Goal: Task Accomplishment & Management: Manage account settings

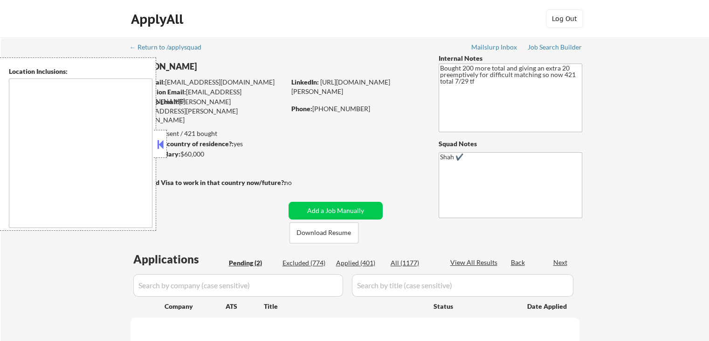
select select ""pending""
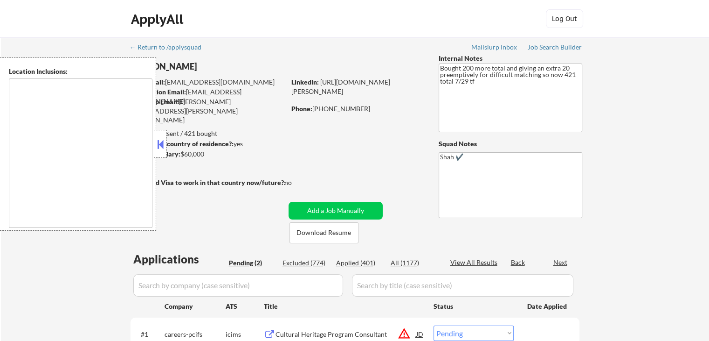
type textarea "[GEOGRAPHIC_DATA], [GEOGRAPHIC_DATA] [GEOGRAPHIC_DATA], [GEOGRAPHIC_DATA] [GEOG…"
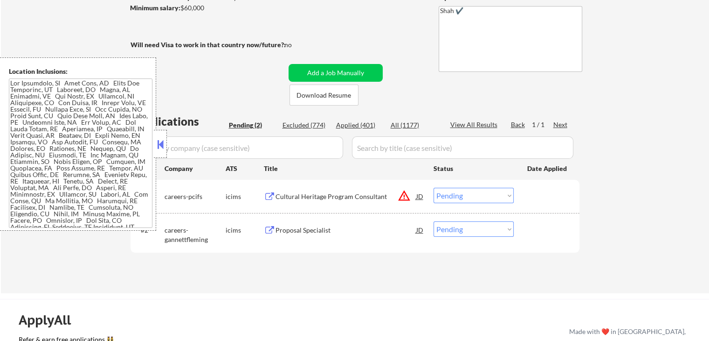
scroll to position [187, 0]
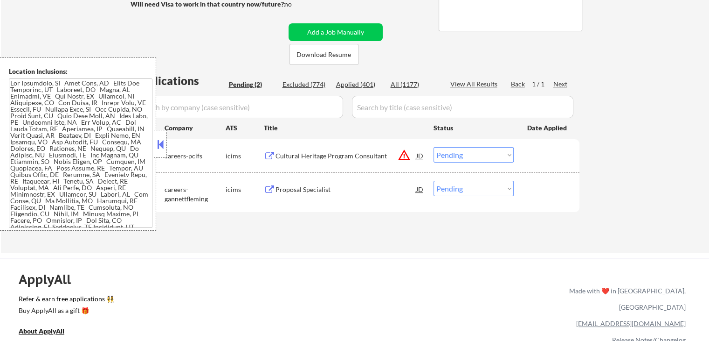
click at [161, 145] on button at bounding box center [160, 144] width 10 height 14
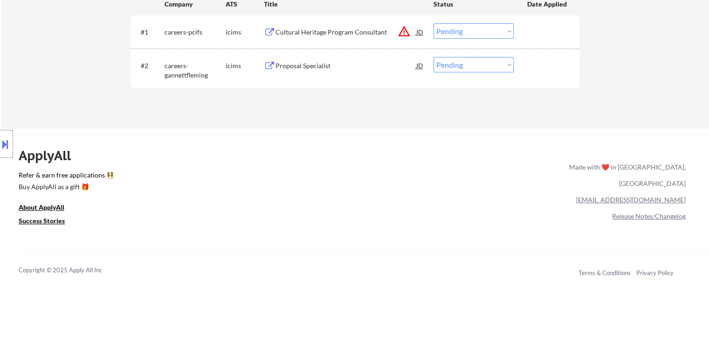
scroll to position [327, 0]
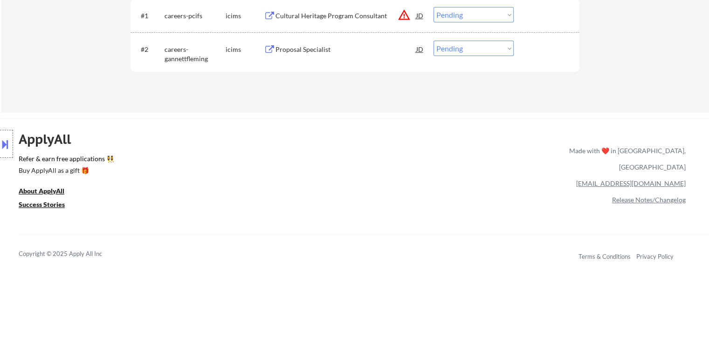
drag, startPoint x: 41, startPoint y: 66, endPoint x: 14, endPoint y: 74, distance: 28.6
click at [41, 66] on div "Location Inclusions:" at bounding box center [83, 143] width 167 height 173
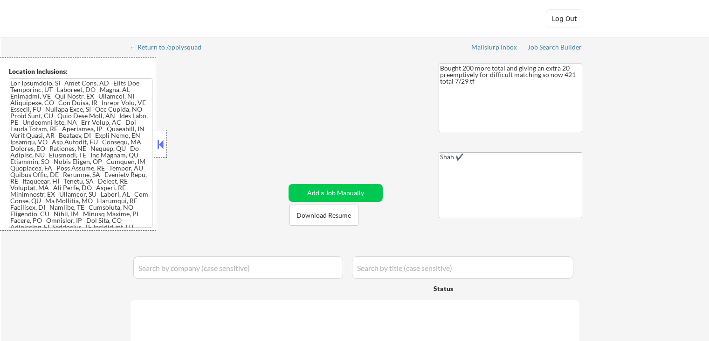
select select ""pending""
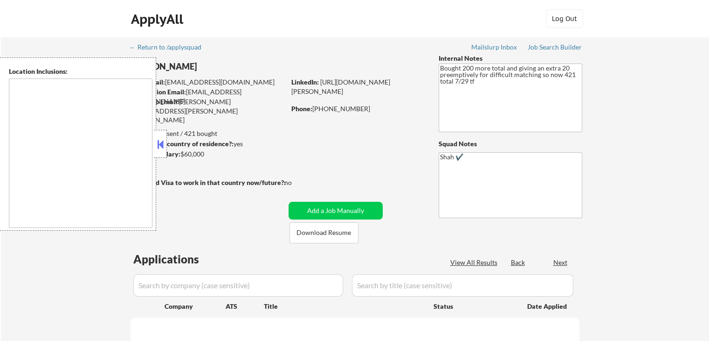
select select ""pending""
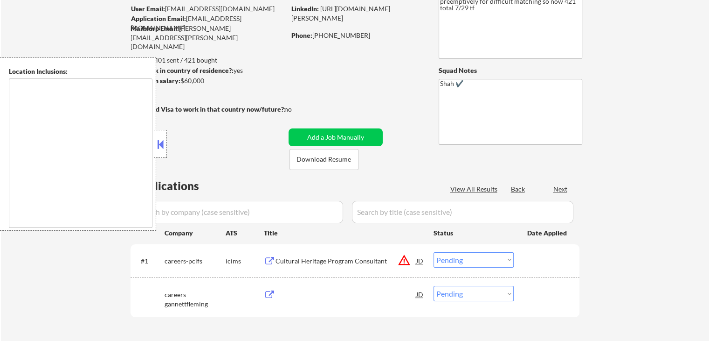
scroll to position [93, 0]
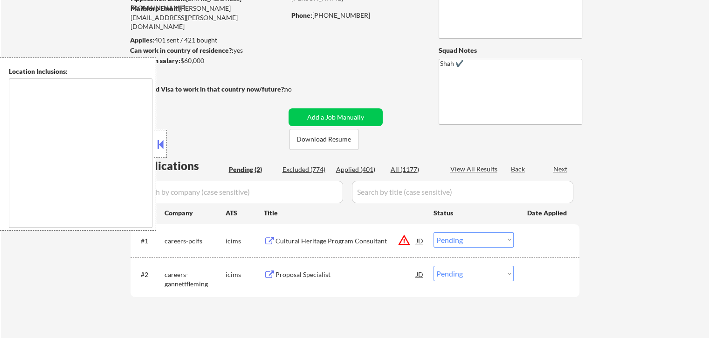
type textarea "[GEOGRAPHIC_DATA], [GEOGRAPHIC_DATA] [GEOGRAPHIC_DATA], [GEOGRAPHIC_DATA] [GEOG…"
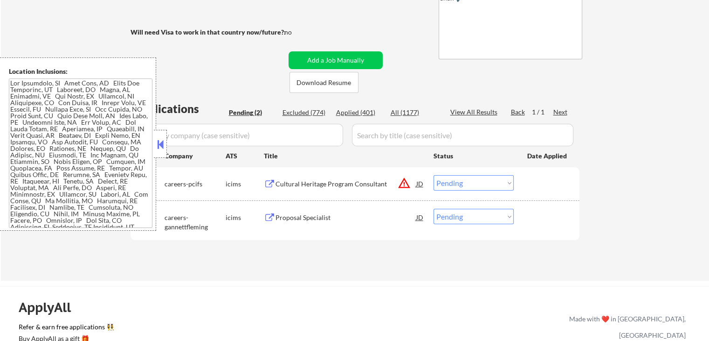
scroll to position [187, 0]
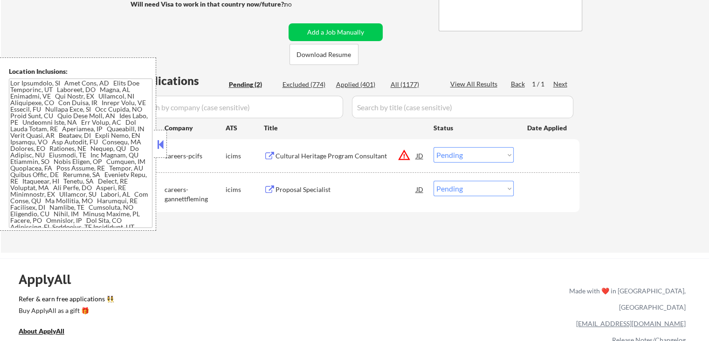
click at [299, 188] on div "Proposal Specialist" at bounding box center [346, 189] width 141 height 9
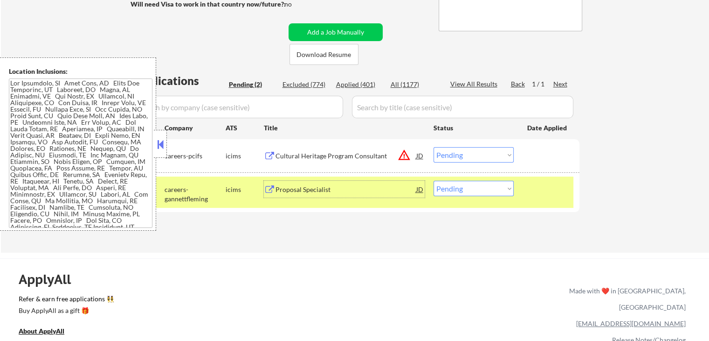
drag, startPoint x: 63, startPoint y: 159, endPoint x: 74, endPoint y: 161, distance: 11.3
click at [63, 158] on textarea at bounding box center [81, 152] width 144 height 149
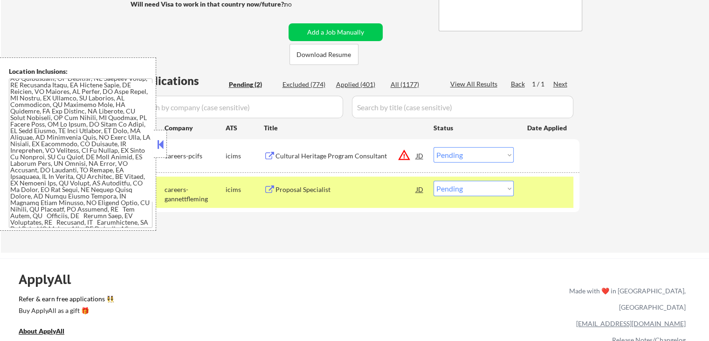
scroll to position [0, 0]
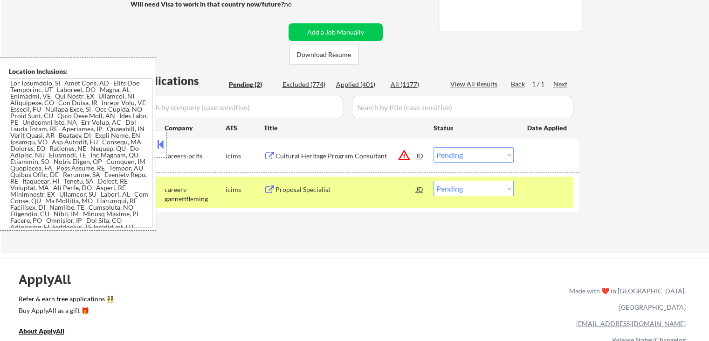
click at [160, 150] on button at bounding box center [160, 144] width 10 height 14
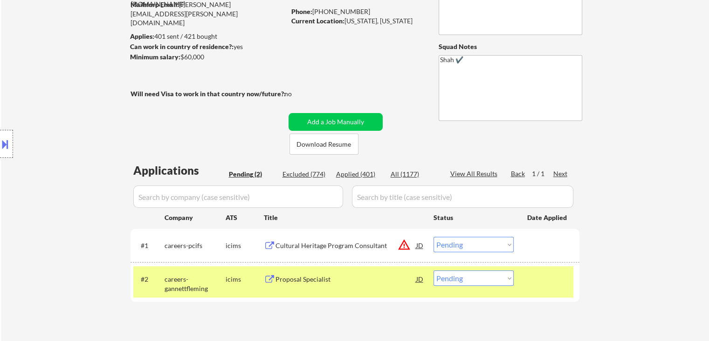
scroll to position [47, 0]
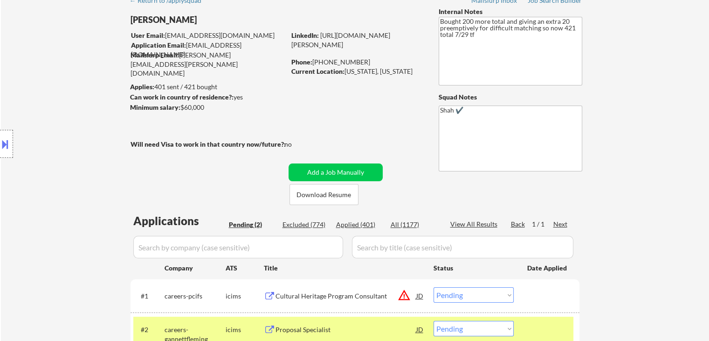
click at [73, 176] on div "Location Inclusions:" at bounding box center [83, 143] width 167 height 173
click at [15, 118] on div "Location Inclusions:" at bounding box center [83, 143] width 167 height 173
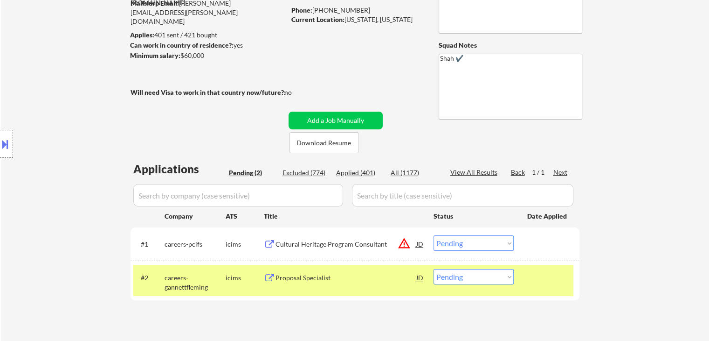
scroll to position [140, 0]
